Goal: Task Accomplishment & Management: Manage account settings

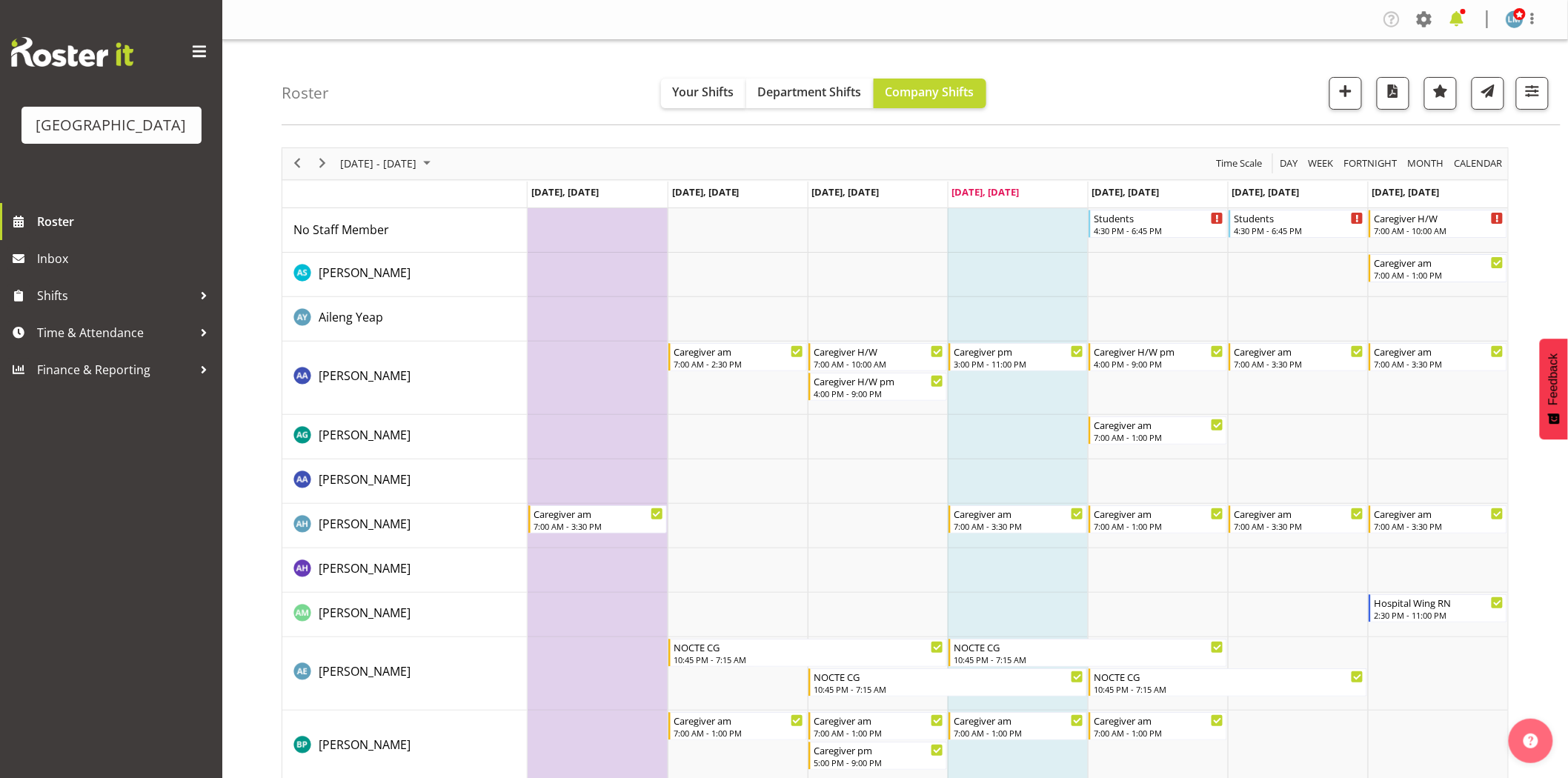
click at [1461, 27] on span at bounding box center [1456, 19] width 24 height 24
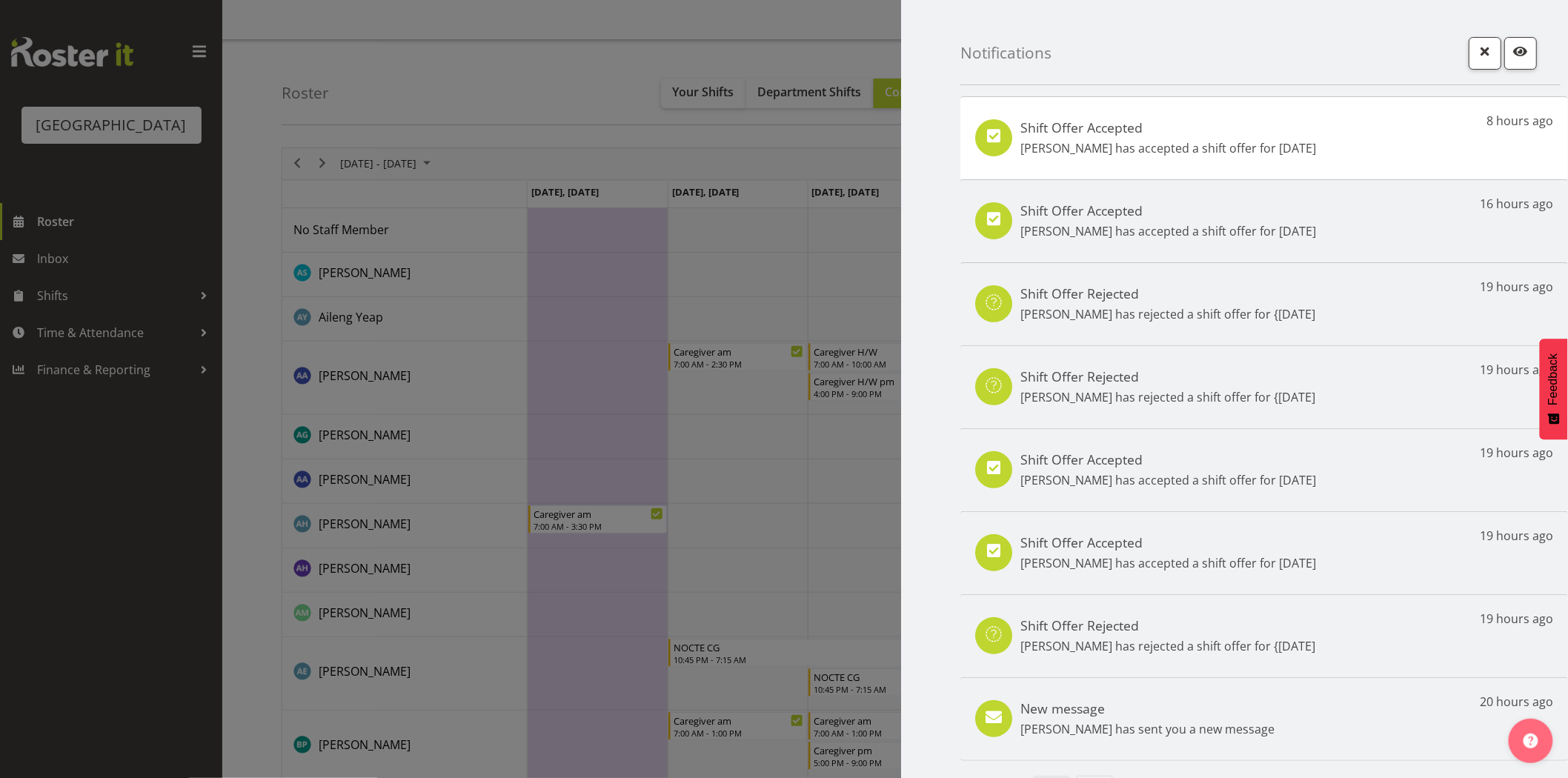
click at [1300, 128] on h5 "Shift Offer Accepted" at bounding box center [1168, 127] width 295 height 16
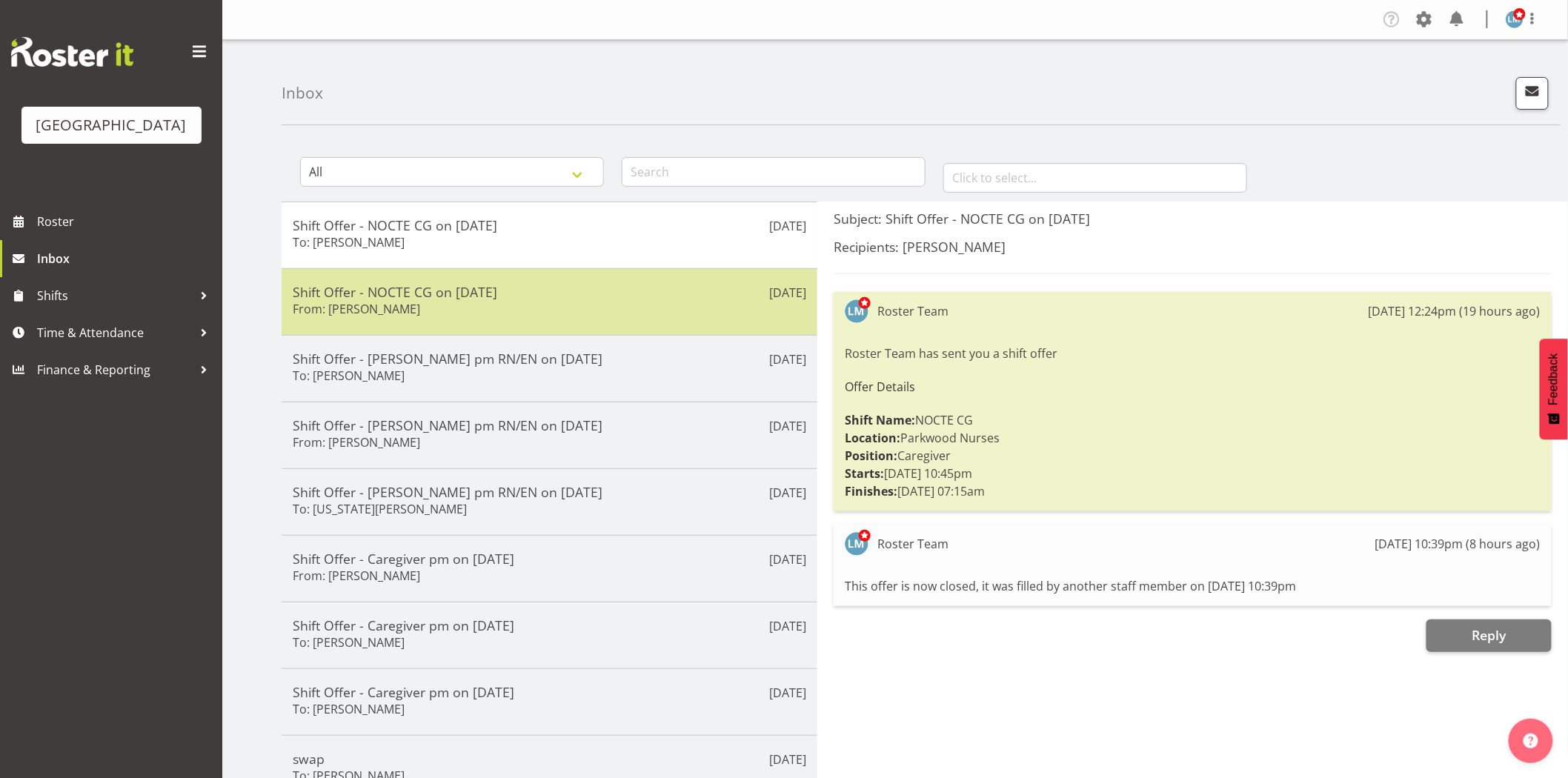
click at [550, 316] on div "Shift Offer - NOCTE CG on [DATE] From: [PERSON_NAME]" at bounding box center [550, 302] width 514 height 36
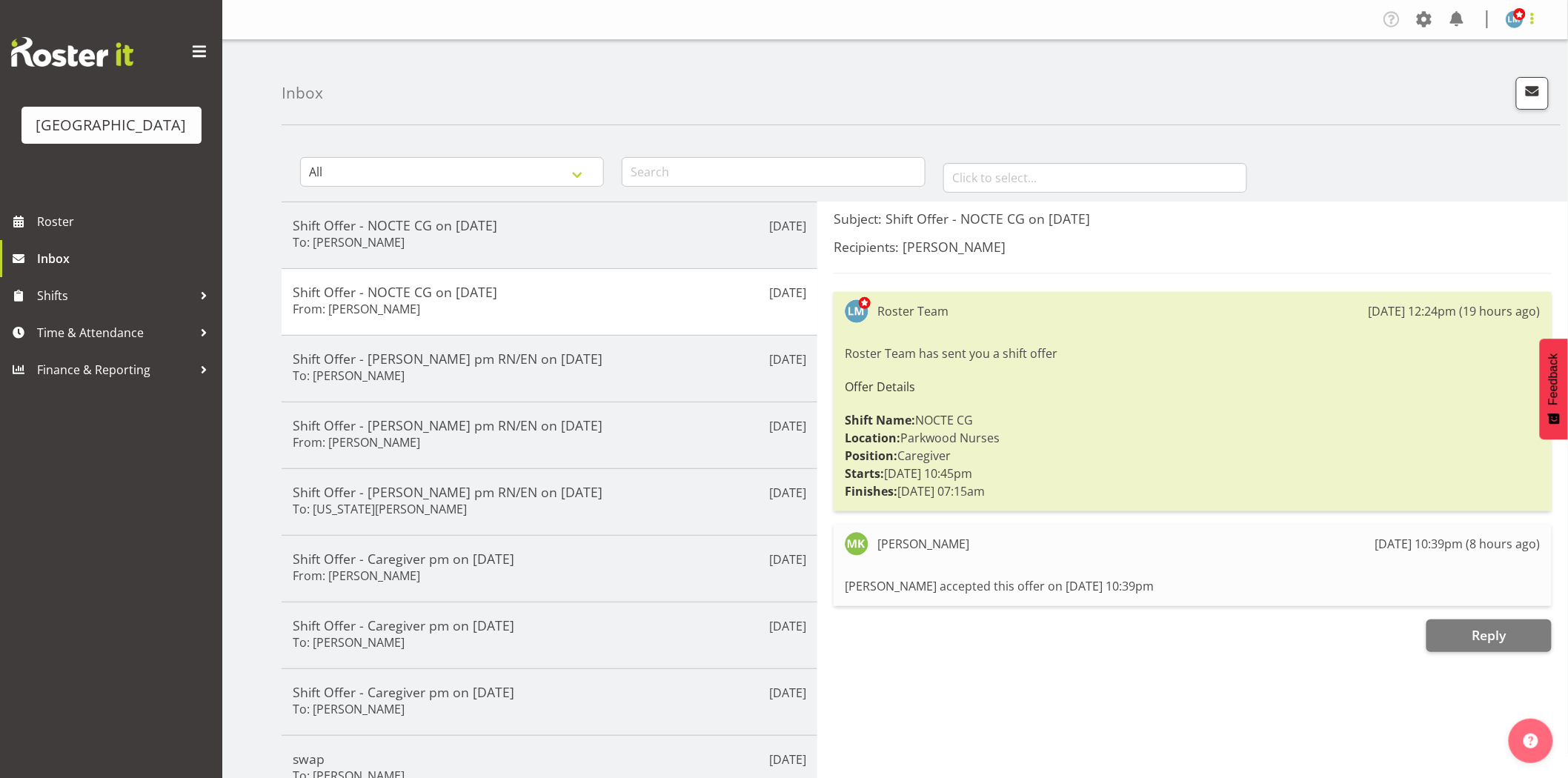
click at [1534, 17] on span at bounding box center [1533, 19] width 18 height 18
click at [1491, 86] on link "Log Out" at bounding box center [1470, 78] width 142 height 27
